Goal: Task Accomplishment & Management: Complete application form

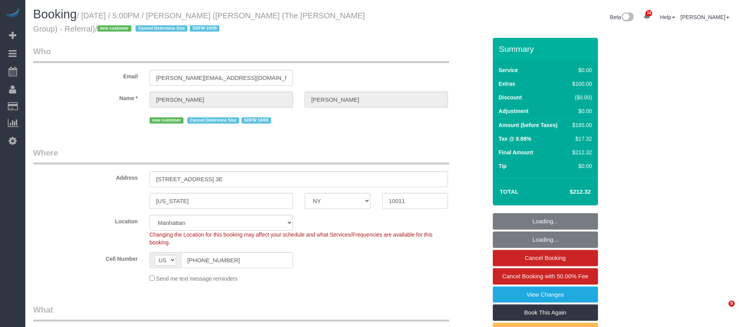
select select "NY"
select select "1"
select select "number:64"
select select "number:79"
select select "number:15"
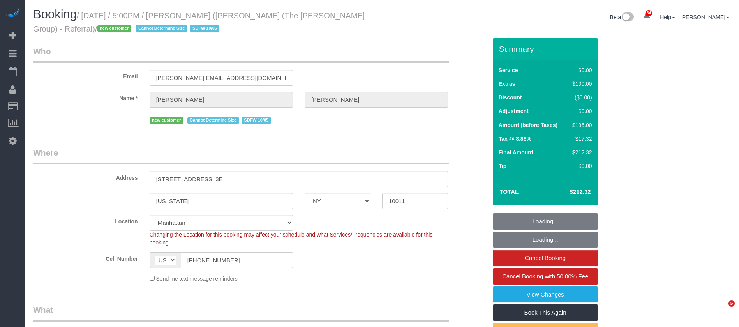
select select "number:5"
select select "spot1"
select select "NY"
select select "string:[GEOGRAPHIC_DATA]"
select select "number:64"
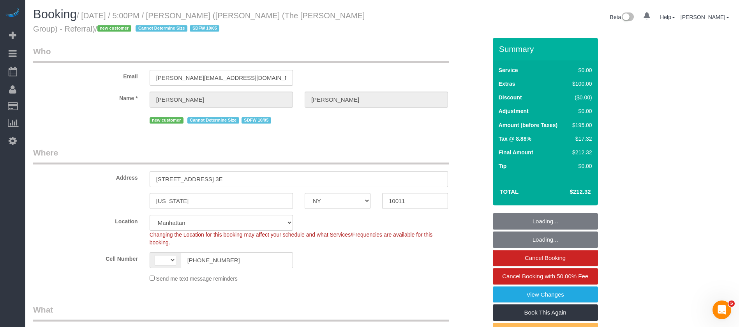
select select "number:79"
select select "number:15"
select select "number:5"
select select "object:899"
select select "string:stripe-pm_1SEyKa4VGloSiKo7WE83BLCk"
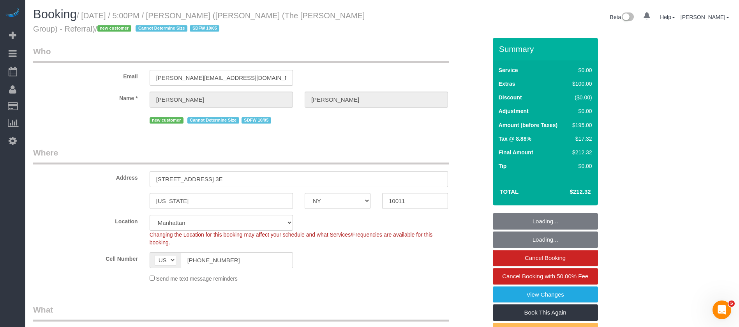
select select "1"
select select "spot1"
select select "object:1086"
select select "1"
